Goal: Transaction & Acquisition: Purchase product/service

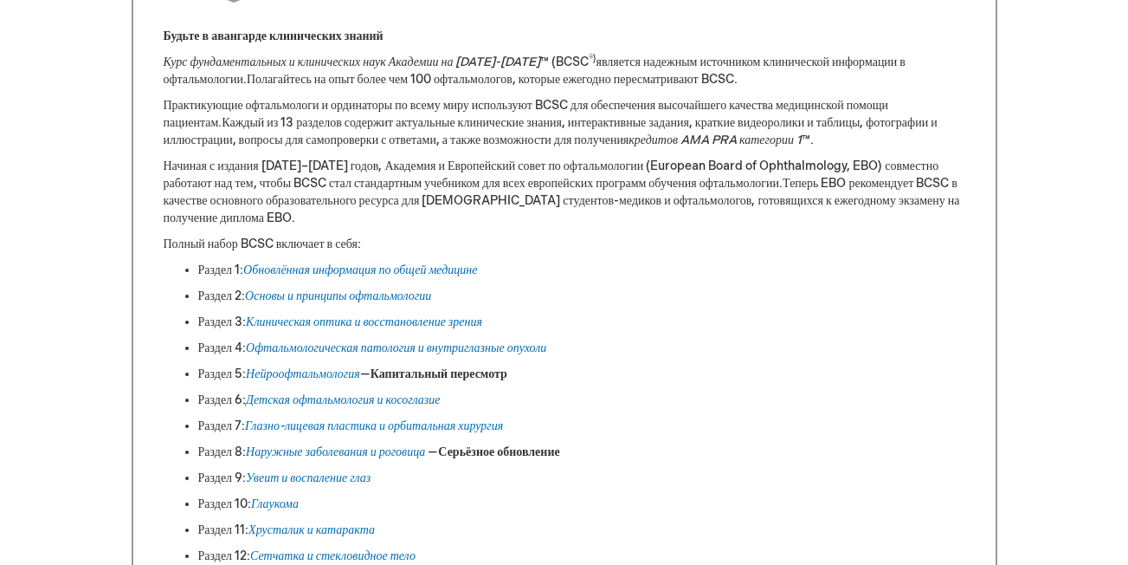
scroll to position [849, 0]
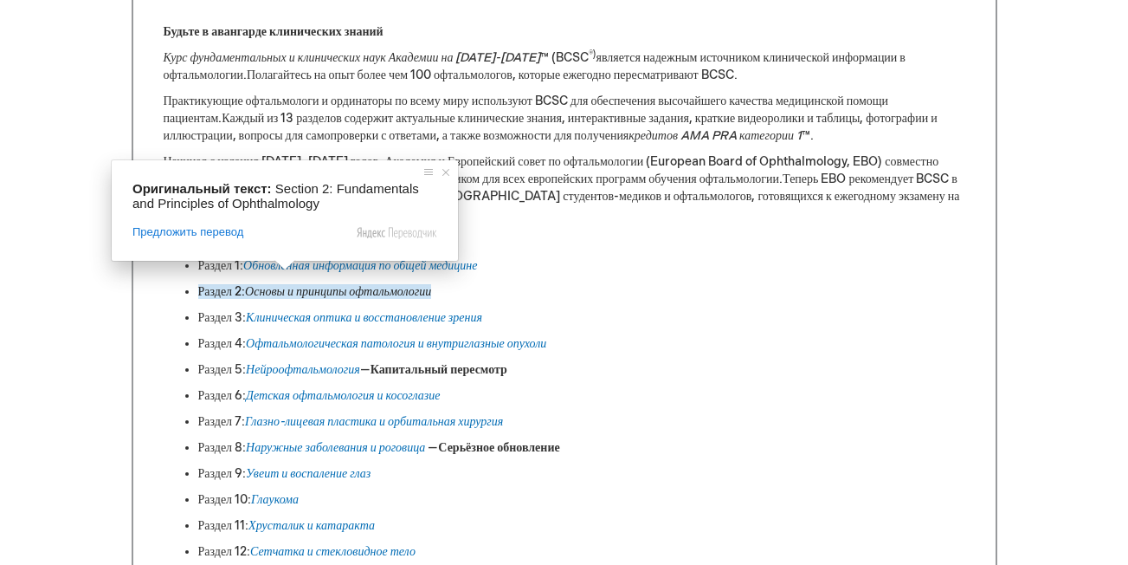
click at [294, 270] on span at bounding box center [285, 265] width 23 height 10
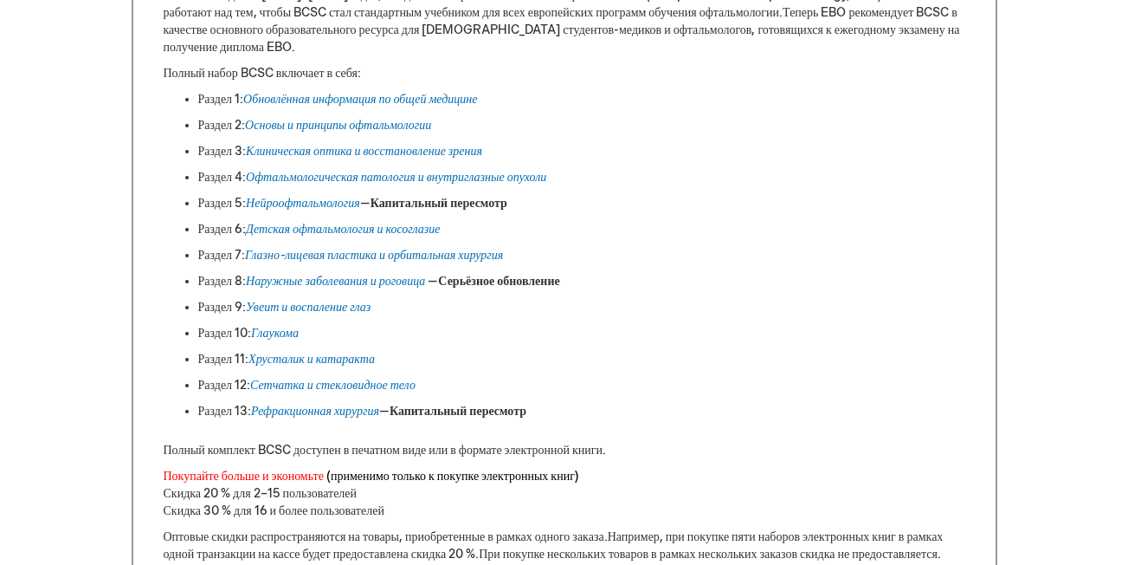
scroll to position [1012, 0]
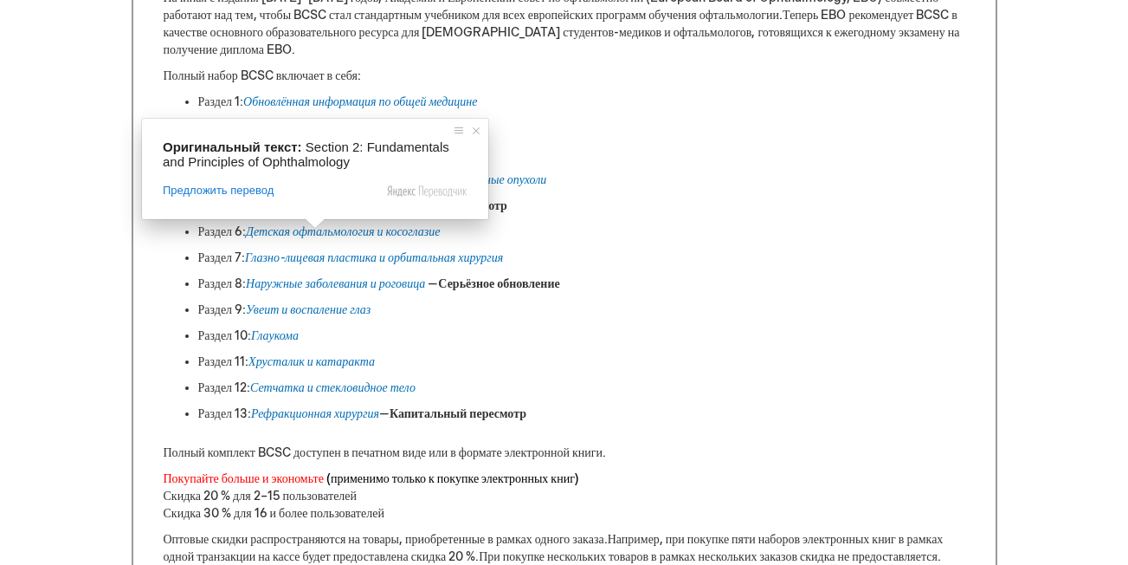
click at [326, 120] on ya-tr-span "Основы и принципы офтальмологии" at bounding box center [338, 127] width 186 height 15
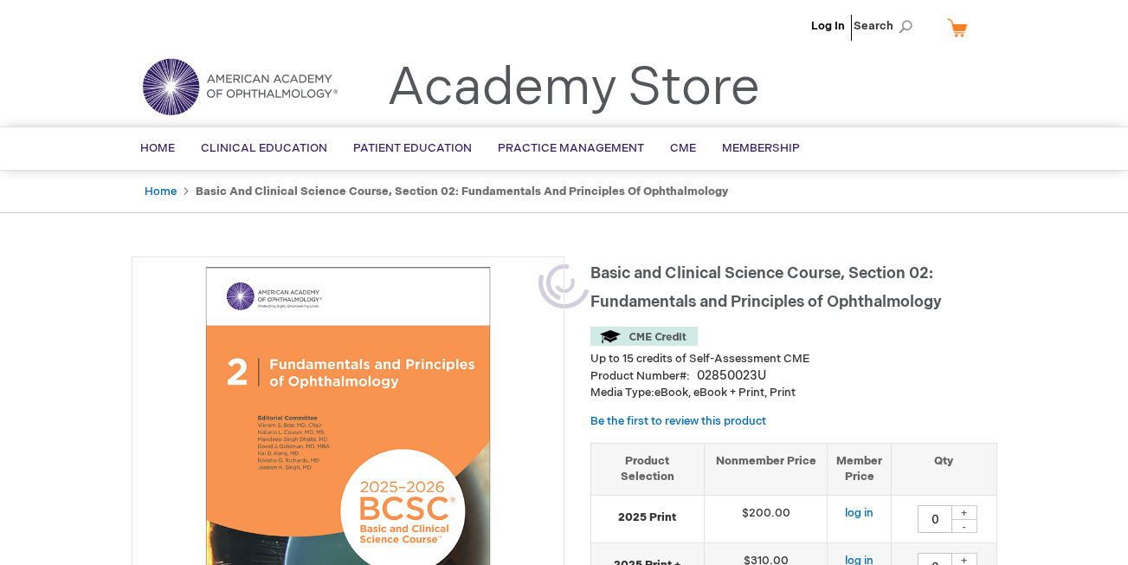
type input "0"
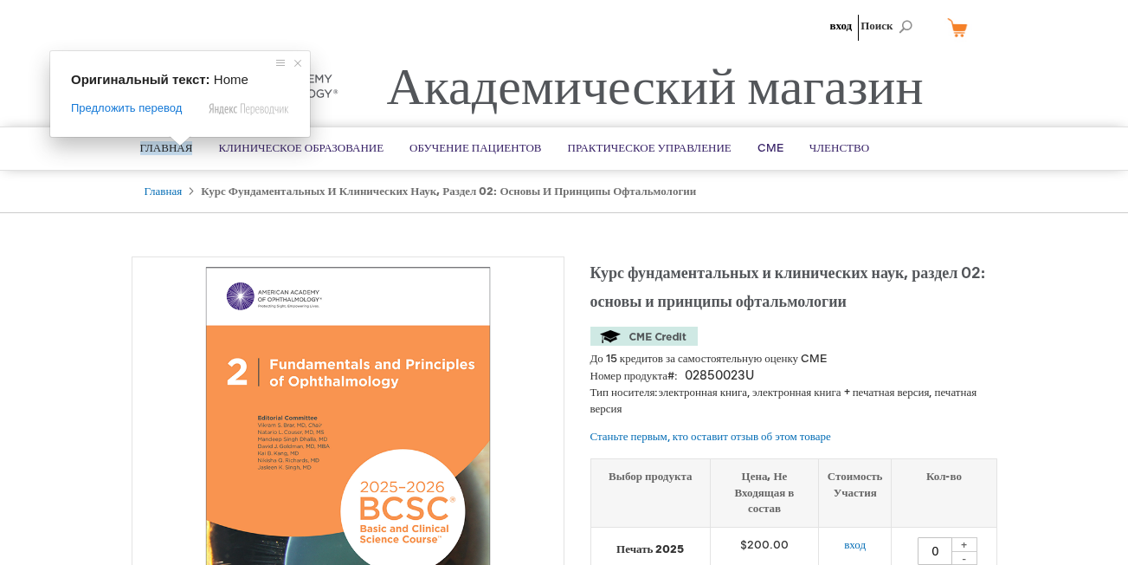
click at [170, 146] on span at bounding box center [180, 141] width 23 height 10
click at [151, 149] on ya-tr-span "Главная" at bounding box center [166, 148] width 53 height 14
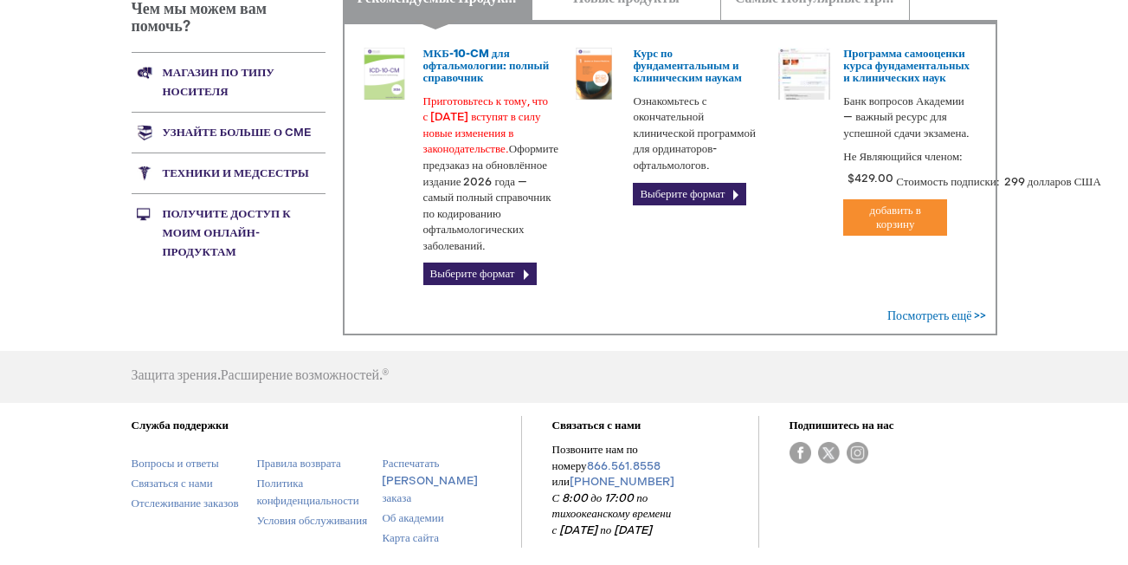
scroll to position [643, 0]
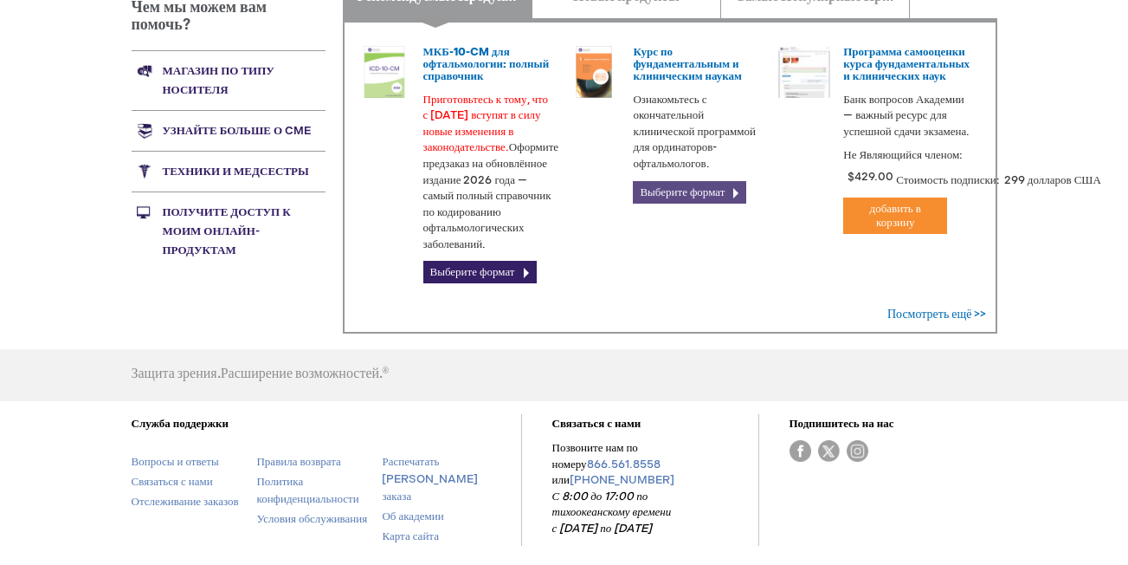
click at [651, 193] on link "Выберите формат" at bounding box center [689, 192] width 113 height 23
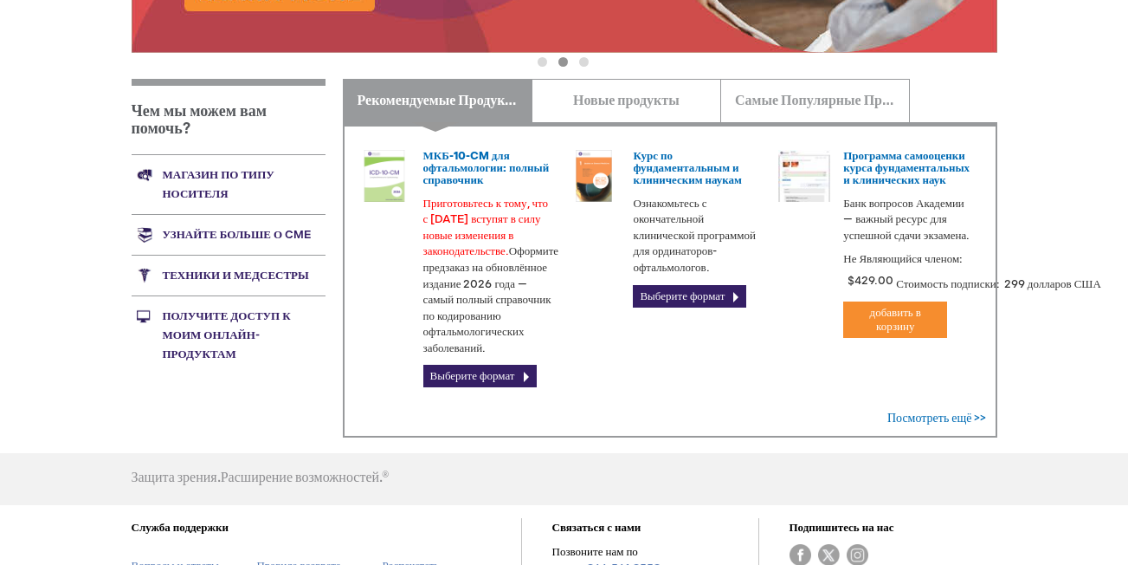
scroll to position [545, 0]
